Goal: Task Accomplishment & Management: Manage account settings

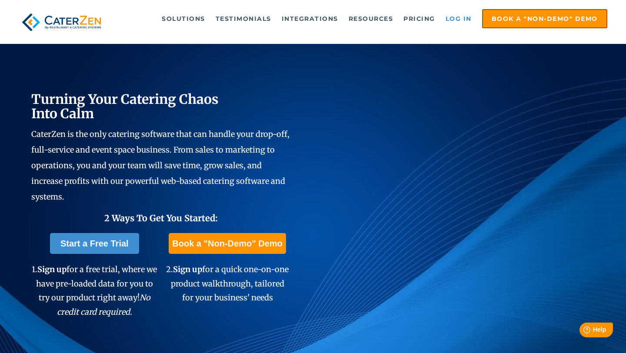
click at [451, 22] on link "Log in" at bounding box center [458, 18] width 35 height 17
click at [461, 19] on link "Log in" at bounding box center [458, 18] width 35 height 17
click at [465, 16] on link "Log in" at bounding box center [458, 18] width 35 height 17
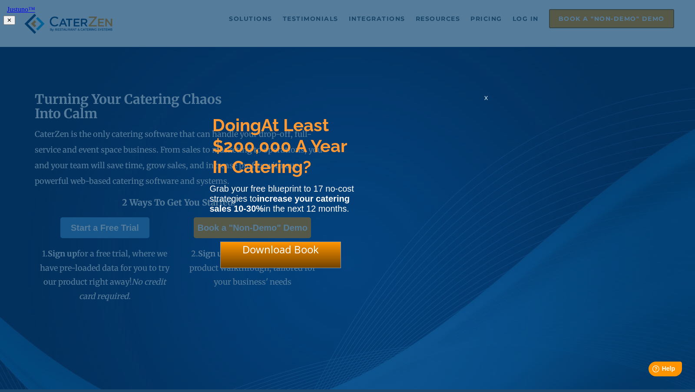
click at [482, 102] on div "x" at bounding box center [486, 97] width 14 height 8
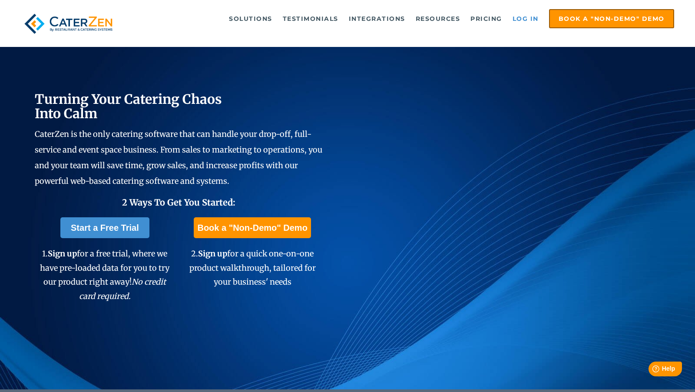
click at [528, 27] on link "Log in" at bounding box center [525, 18] width 35 height 17
click at [528, 21] on link "Log in" at bounding box center [525, 18] width 35 height 17
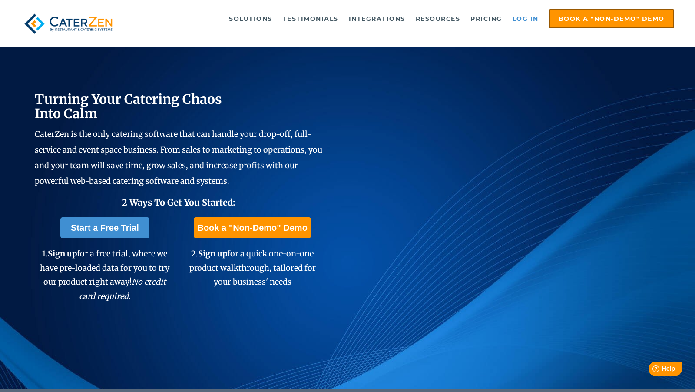
click at [521, 17] on link "Log in" at bounding box center [525, 18] width 35 height 17
click at [532, 13] on link "Log in" at bounding box center [525, 18] width 35 height 17
click at [528, 18] on link "Log in" at bounding box center [525, 18] width 35 height 17
click at [519, 16] on link "Log in" at bounding box center [525, 18] width 35 height 17
click at [526, 20] on link "Log in" at bounding box center [525, 18] width 35 height 17
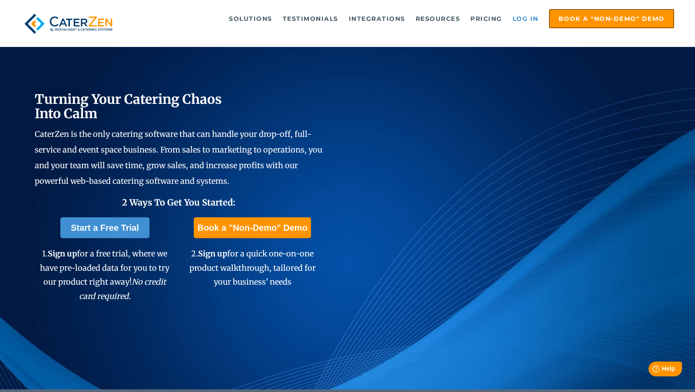
click at [531, 18] on link "Log in" at bounding box center [525, 18] width 35 height 17
click at [531, 19] on link "Log in" at bounding box center [525, 18] width 35 height 17
click at [526, 19] on link "Log in" at bounding box center [525, 18] width 35 height 17
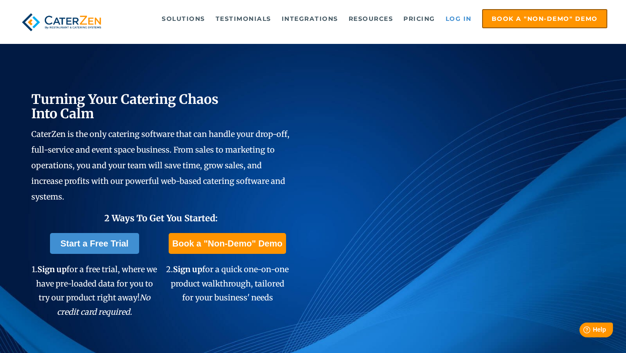
click at [465, 22] on link "Log in" at bounding box center [458, 18] width 35 height 17
click at [454, 23] on link "Log in" at bounding box center [458, 18] width 35 height 17
click at [465, 23] on link "Log in" at bounding box center [458, 18] width 35 height 17
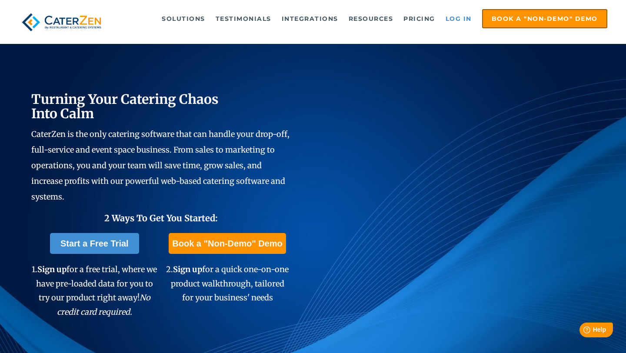
click at [465, 23] on link "Log in" at bounding box center [458, 18] width 35 height 17
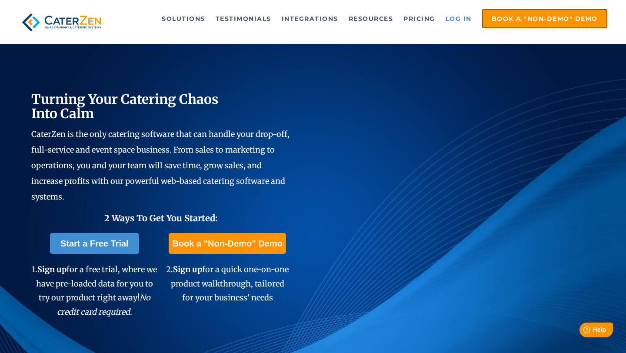
click at [465, 23] on link "Log in" at bounding box center [458, 18] width 35 height 17
click at [453, 16] on link "Log in" at bounding box center [458, 18] width 35 height 17
click at [461, 15] on link "Log in" at bounding box center [458, 18] width 35 height 17
click at [466, 14] on link "Log in" at bounding box center [458, 18] width 35 height 17
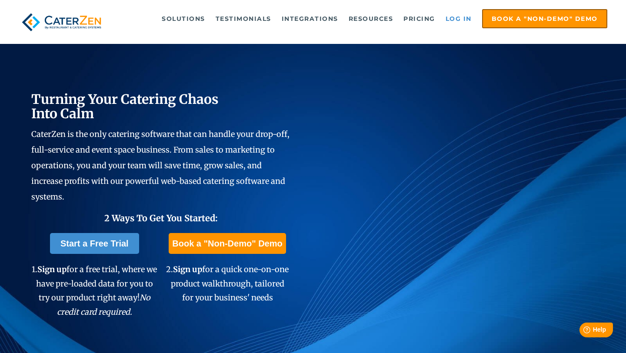
click at [457, 18] on link "Log in" at bounding box center [458, 18] width 35 height 17
